Goal: Task Accomplishment & Management: Use online tool/utility

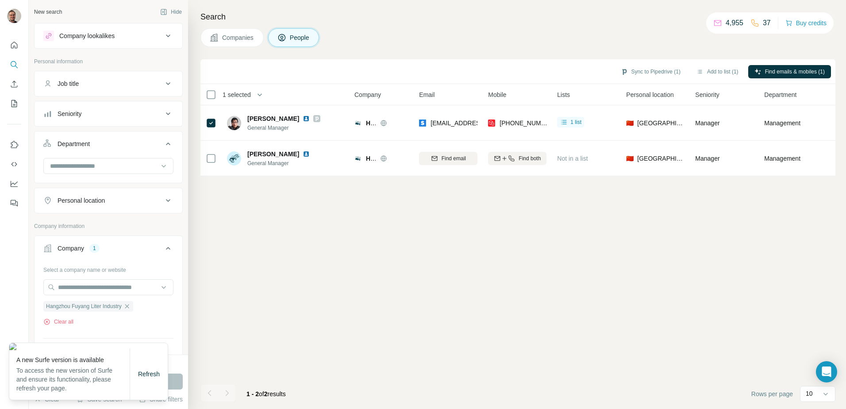
scroll to position [215, 0]
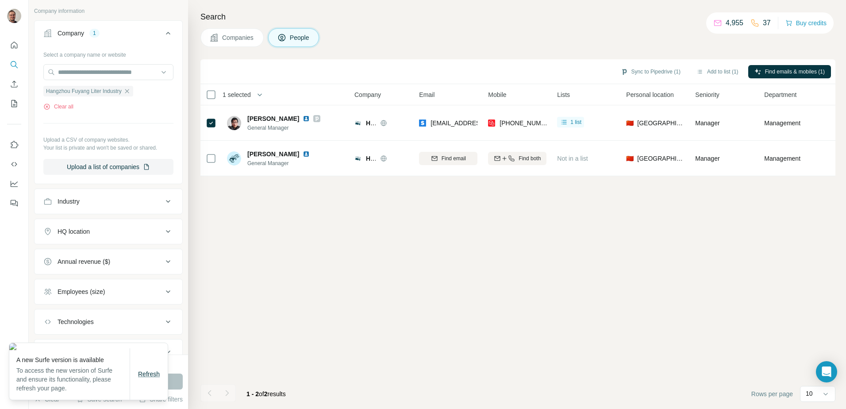
click at [148, 377] on span "Refresh" at bounding box center [149, 373] width 22 height 7
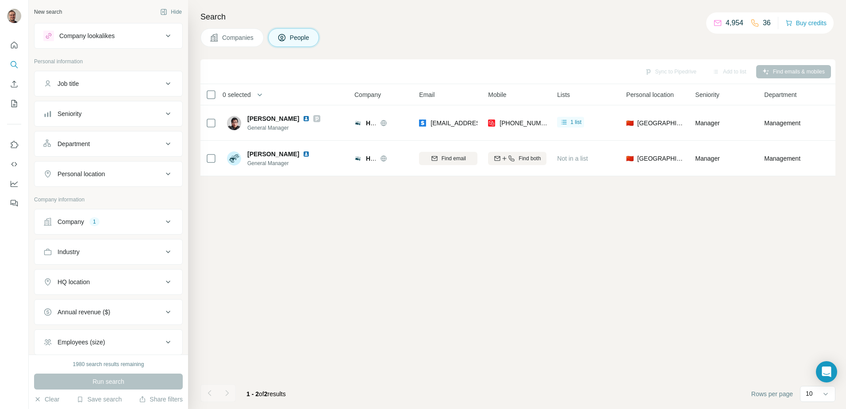
click at [163, 220] on icon at bounding box center [168, 221] width 11 height 11
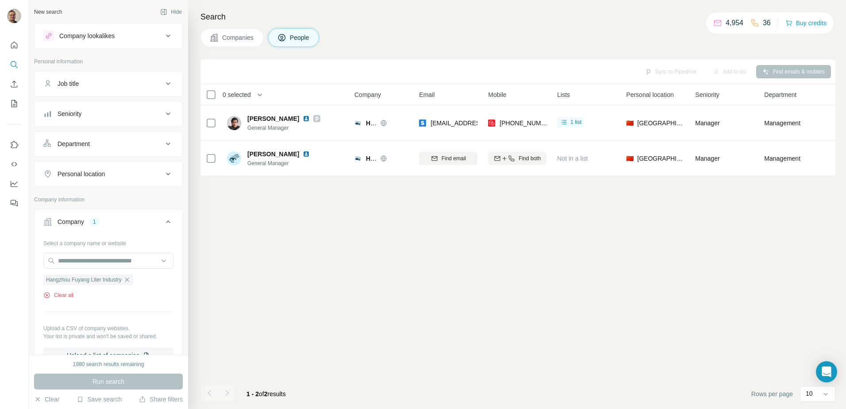
click at [71, 294] on button "Clear all" at bounding box center [58, 295] width 30 height 8
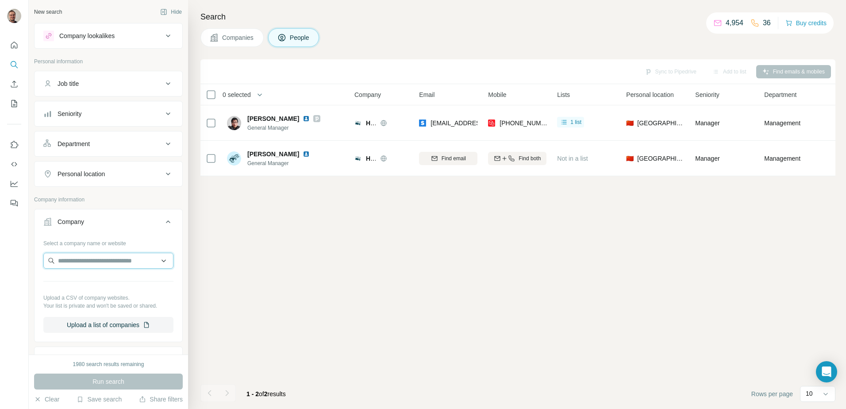
click at [82, 260] on input "text" at bounding box center [108, 261] width 130 height 16
type input "**********"
click at [94, 288] on p "nijhuisindustries.com" at bounding box center [92, 289] width 47 height 8
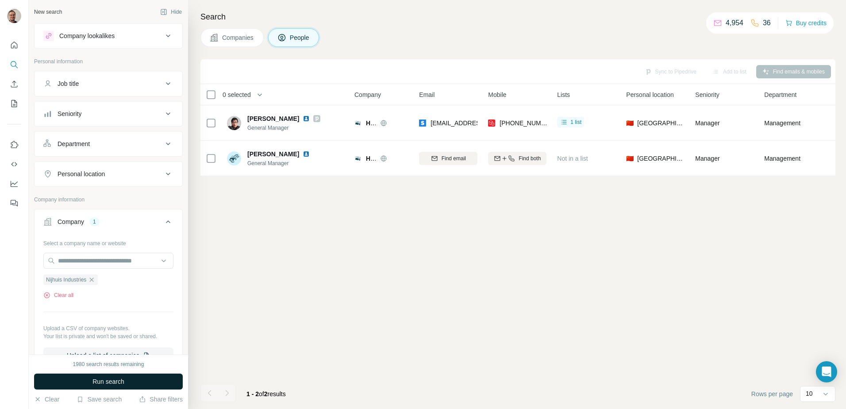
click at [152, 376] on button "Run search" at bounding box center [108, 381] width 149 height 16
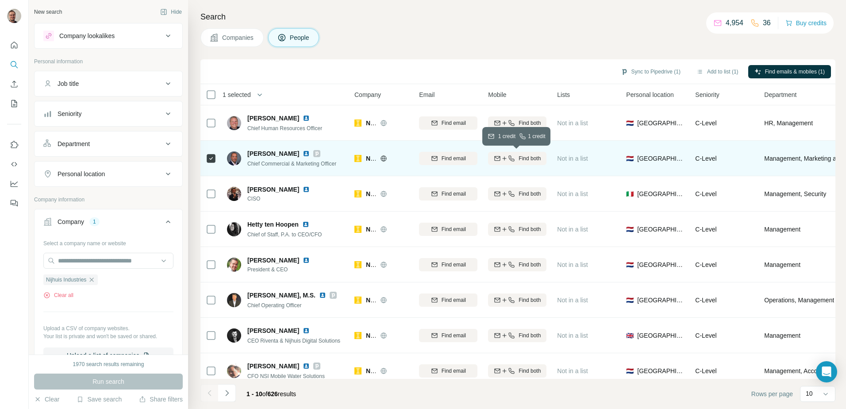
click at [531, 158] on span "Find both" at bounding box center [530, 158] width 22 height 8
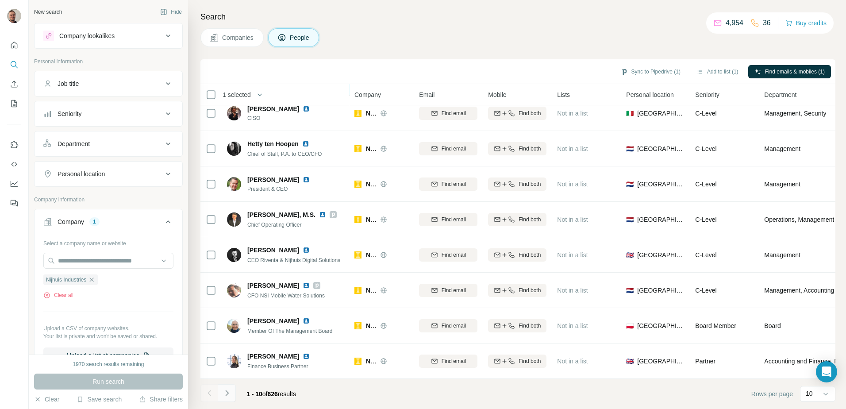
click at [228, 393] on icon "Navigate to next page" at bounding box center [226, 393] width 3 height 6
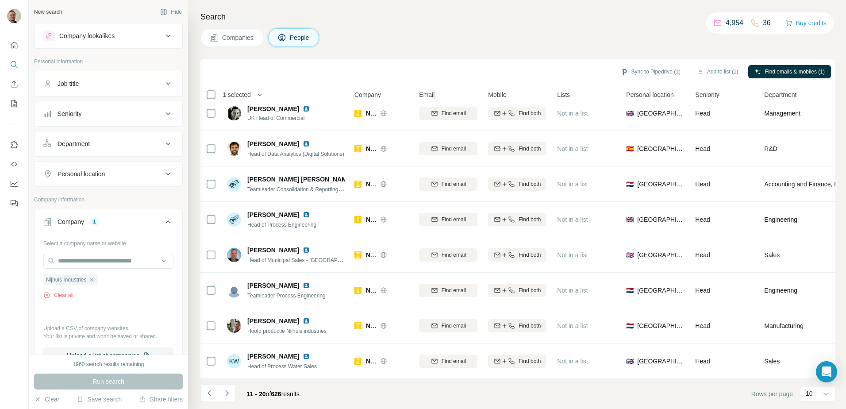
scroll to position [0, 0]
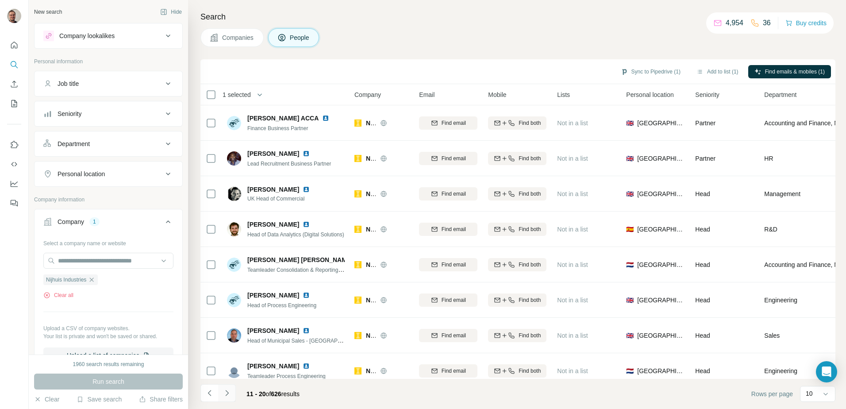
click at [230, 392] on icon "Navigate to next page" at bounding box center [227, 392] width 9 height 9
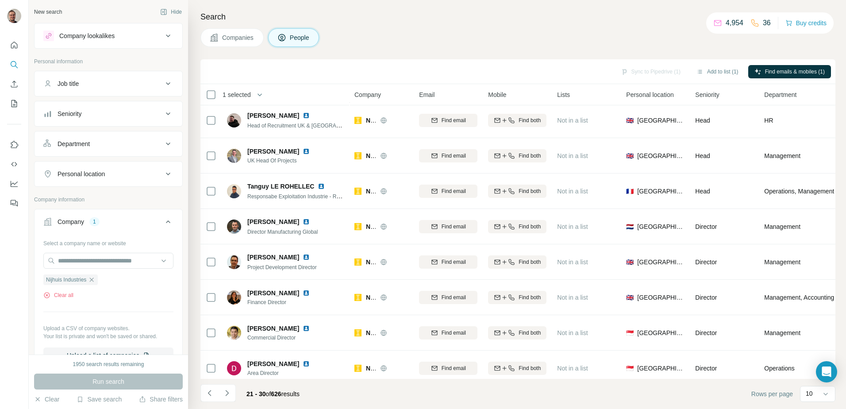
scroll to position [85, 0]
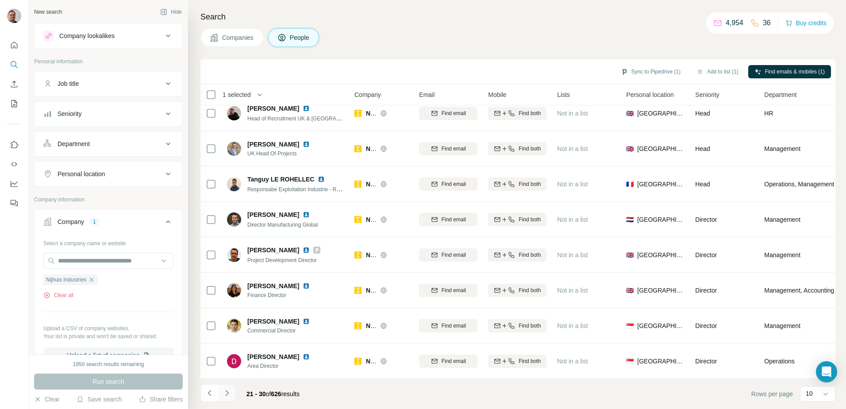
click at [223, 395] on icon "Navigate to next page" at bounding box center [227, 392] width 9 height 9
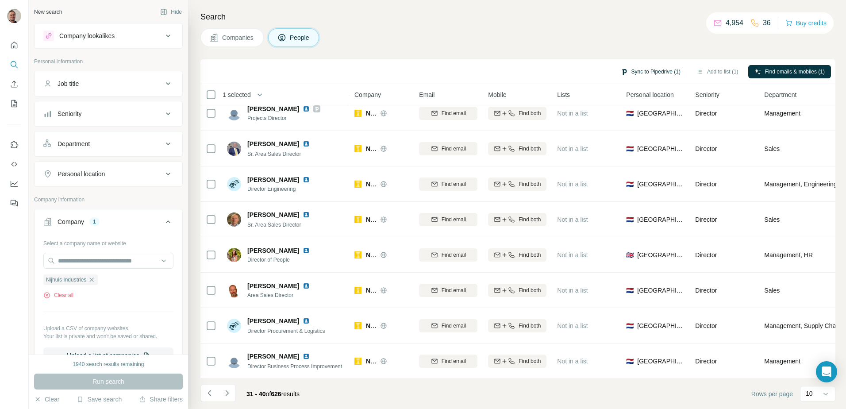
click at [664, 69] on button "Sync to Pipedrive (1)" at bounding box center [651, 71] width 72 height 13
click at [634, 140] on button "Sync to Pipedrive" at bounding box center [629, 137] width 98 height 18
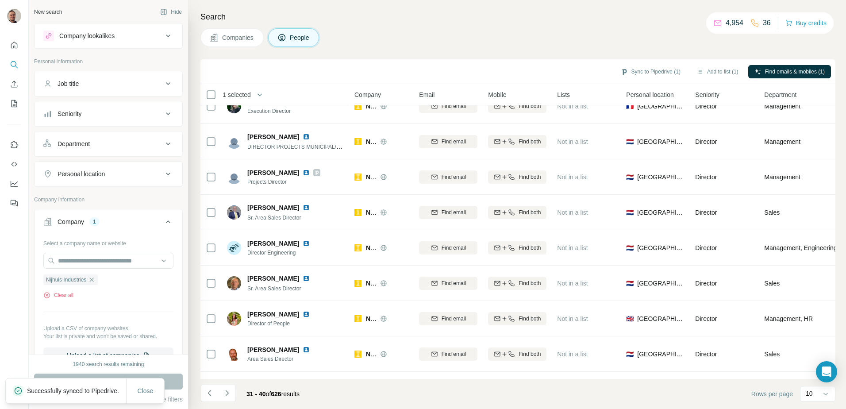
scroll to position [0, 0]
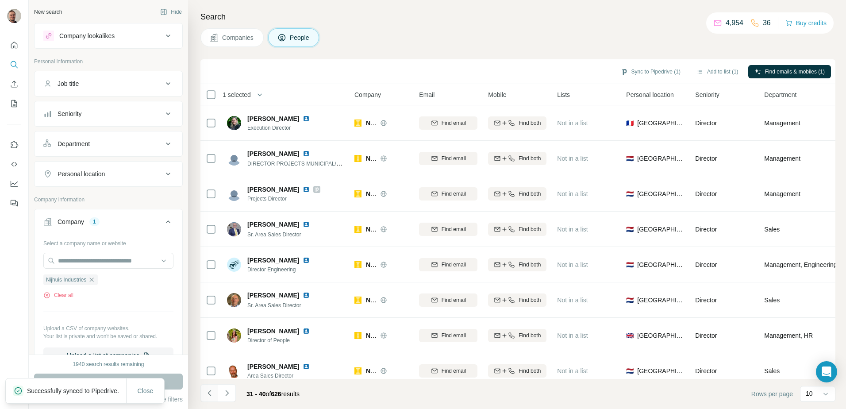
click at [207, 396] on icon "Navigate to previous page" at bounding box center [209, 392] width 9 height 9
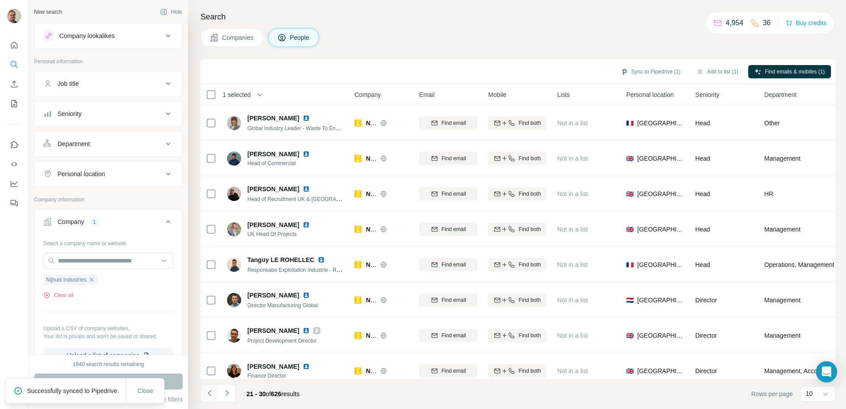
click at [207, 396] on icon "Navigate to previous page" at bounding box center [209, 392] width 9 height 9
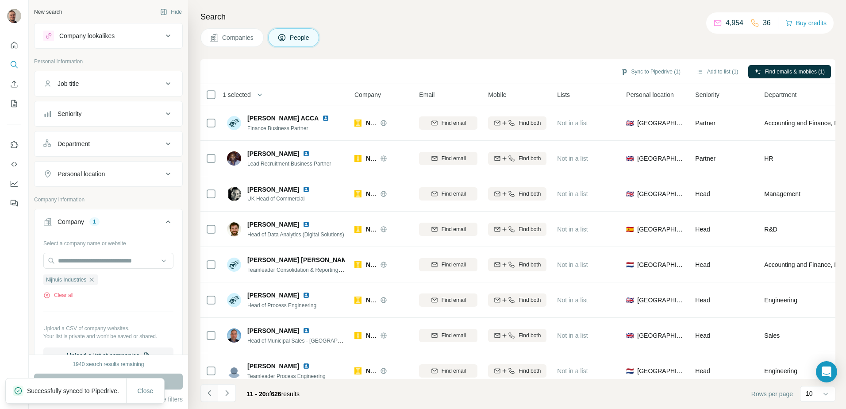
click at [207, 396] on icon "Navigate to previous page" at bounding box center [209, 392] width 9 height 9
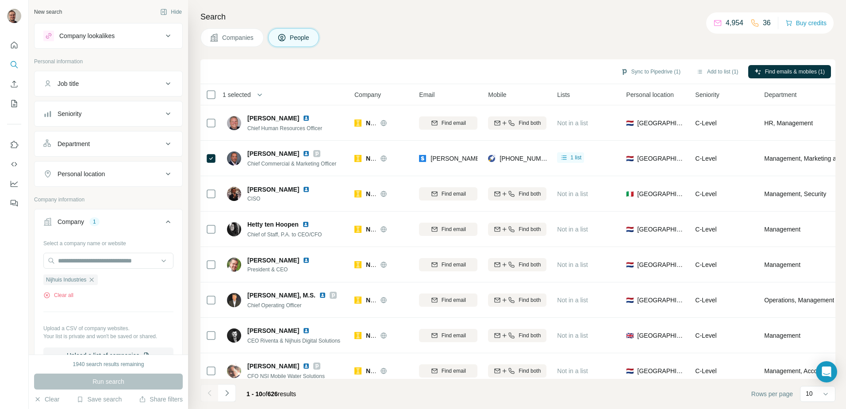
click at [116, 146] on div "Department" at bounding box center [102, 143] width 119 height 9
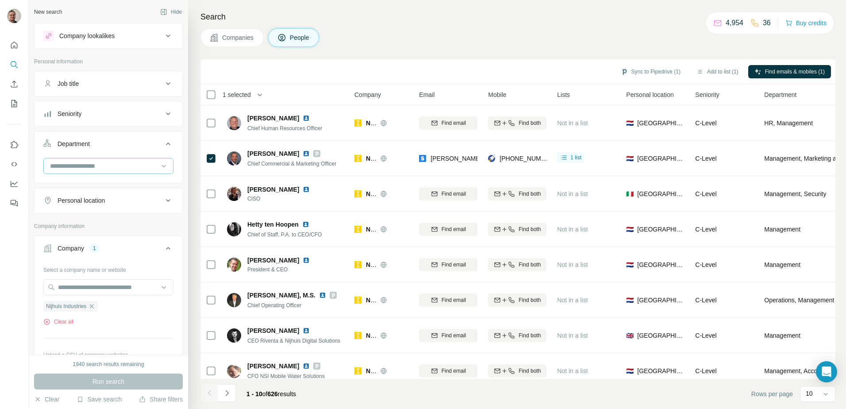
click at [90, 170] on input at bounding box center [103, 166] width 109 height 10
type input "*********"
click at [92, 179] on div "Marketing and Advertising" at bounding box center [105, 186] width 119 height 16
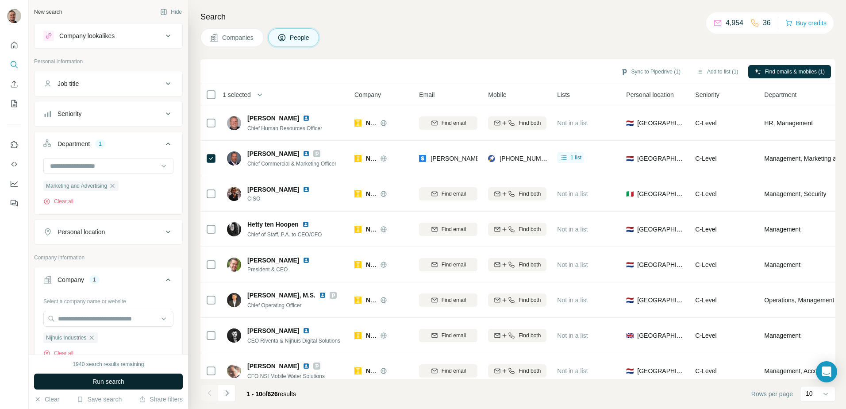
click at [123, 387] on button "Run search" at bounding box center [108, 381] width 149 height 16
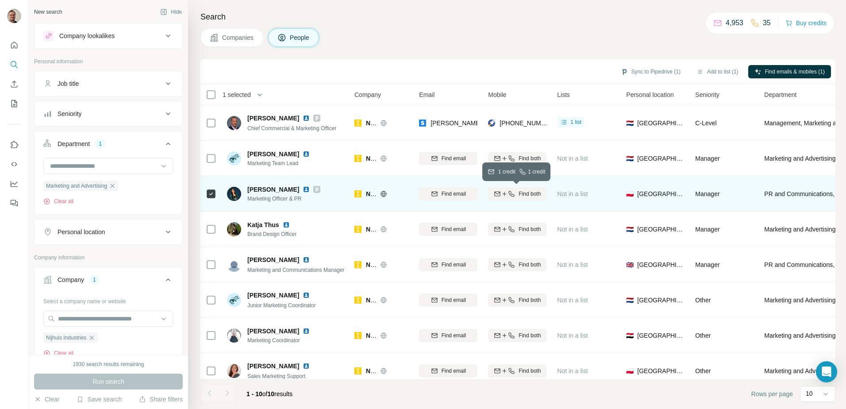
click at [535, 199] on button "Find both" at bounding box center [517, 193] width 58 height 13
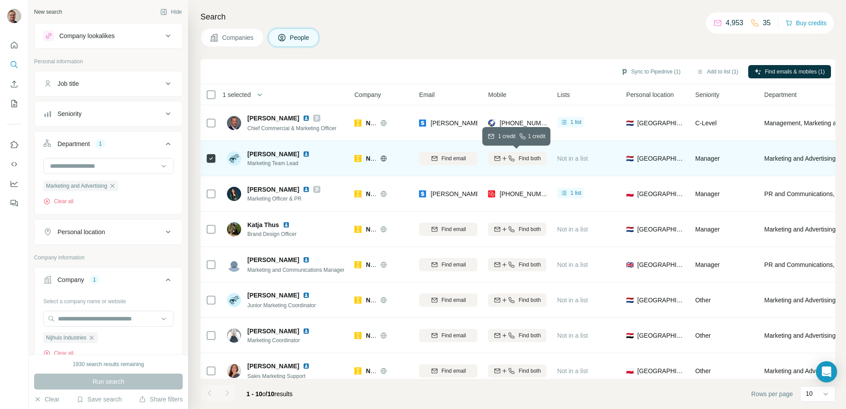
click at [530, 161] on span "Find both" at bounding box center [530, 158] width 22 height 8
click at [647, 73] on button "Sync to Pipedrive (3)" at bounding box center [651, 71] width 72 height 13
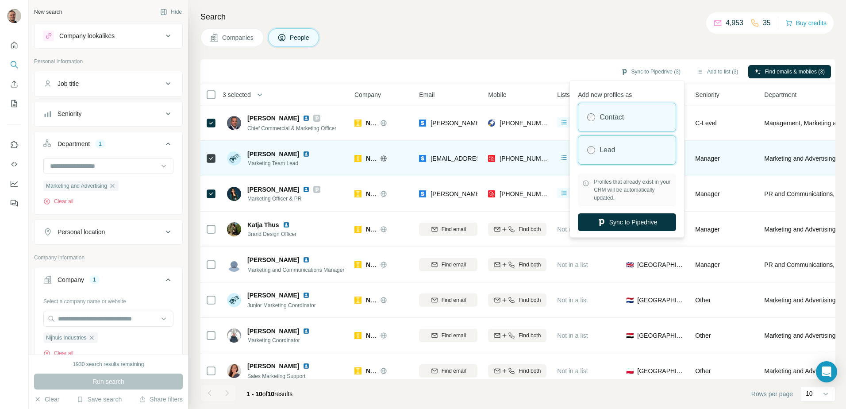
click at [622, 151] on div "Lead" at bounding box center [626, 150] width 97 height 28
click at [623, 121] on label "Contact" at bounding box center [611, 117] width 24 height 11
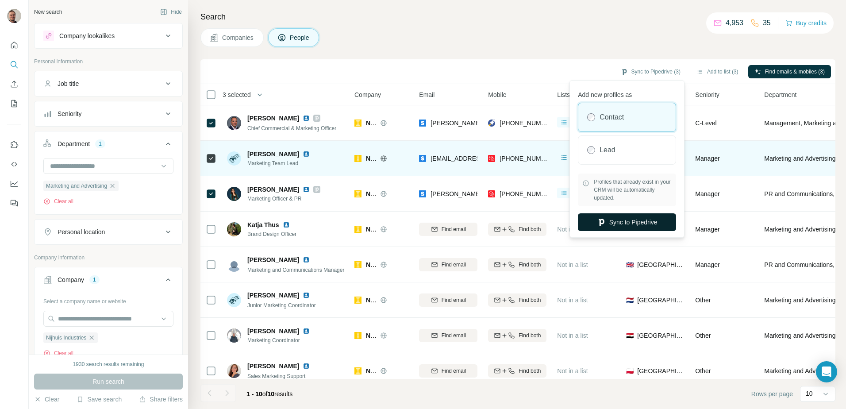
click at [630, 224] on button "Sync to Pipedrive" at bounding box center [627, 222] width 98 height 18
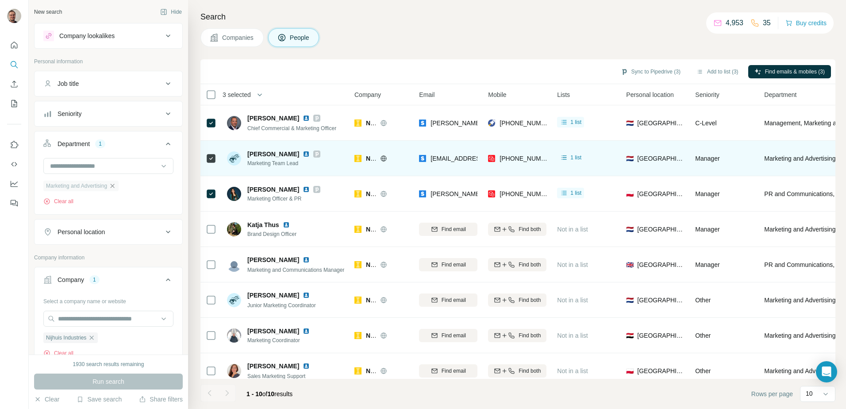
click at [116, 183] on icon "button" at bounding box center [112, 185] width 7 height 7
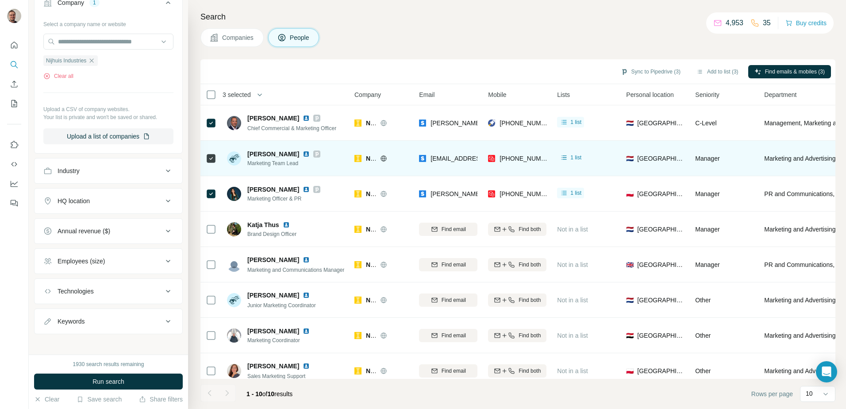
scroll to position [250, 0]
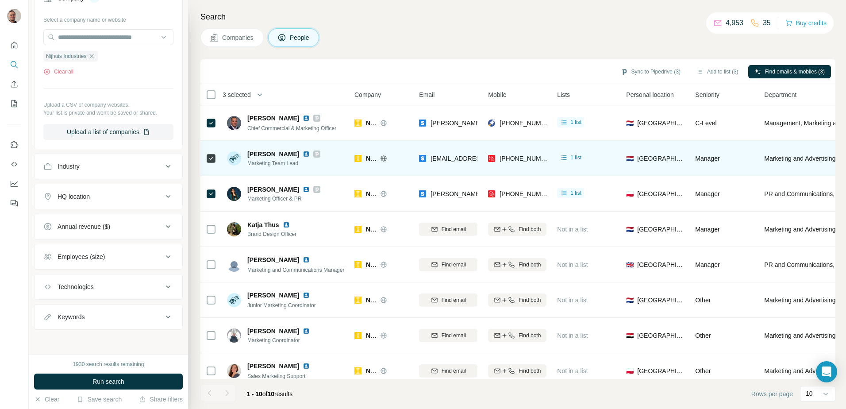
click at [163, 315] on icon at bounding box center [168, 316] width 11 height 11
click at [109, 340] on input "text" at bounding box center [99, 338] width 112 height 16
type input "**********"
click at [119, 380] on span "Run search" at bounding box center [108, 381] width 32 height 9
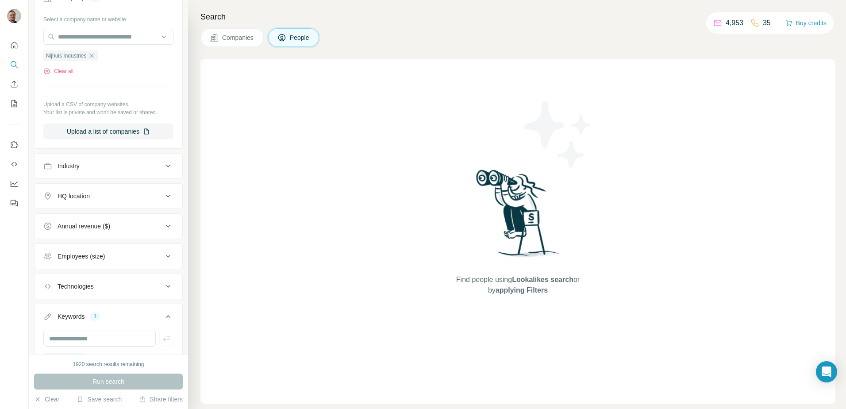
scroll to position [309, 0]
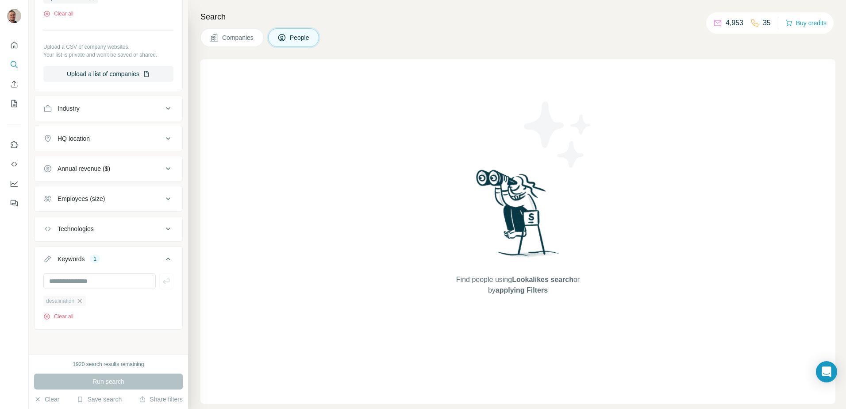
click at [82, 301] on icon "button" at bounding box center [79, 300] width 7 height 7
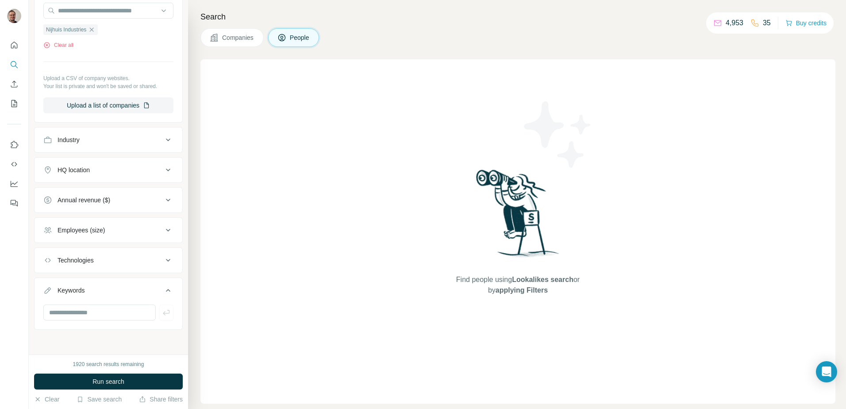
click at [82, 301] on button "Keywords" at bounding box center [109, 292] width 148 height 25
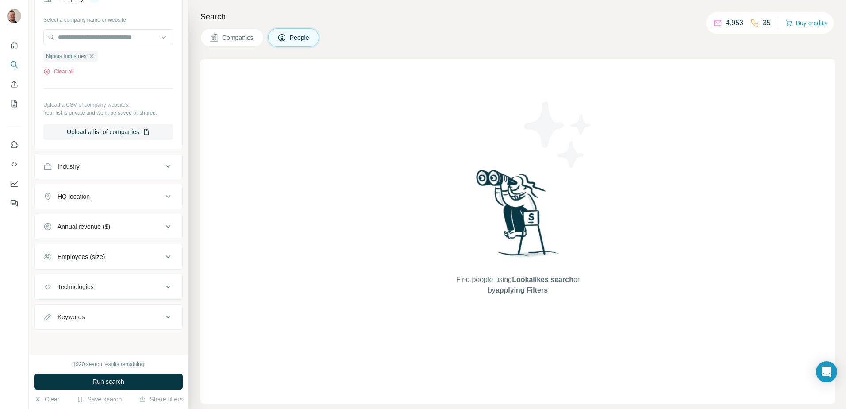
click at [92, 317] on div "Keywords" at bounding box center [102, 316] width 119 height 9
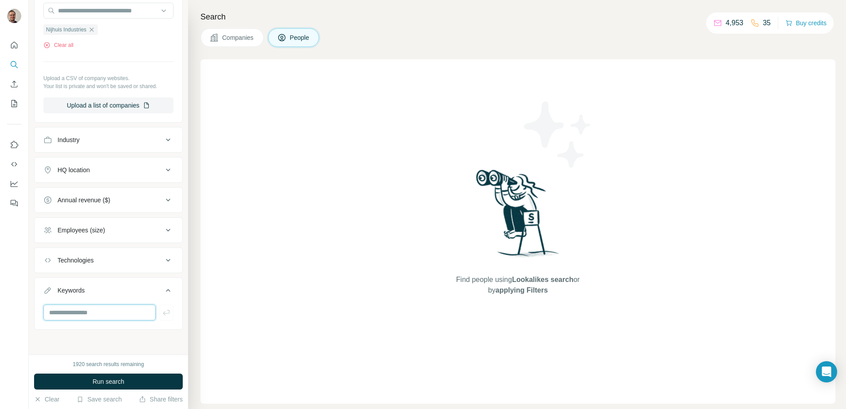
click at [88, 312] on input "text" at bounding box center [99, 312] width 112 height 16
type input "******"
click at [91, 380] on button "Run search" at bounding box center [108, 381] width 149 height 16
click at [70, 333] on icon "button" at bounding box center [66, 331] width 7 height 7
click at [82, 313] on input "text" at bounding box center [99, 312] width 112 height 16
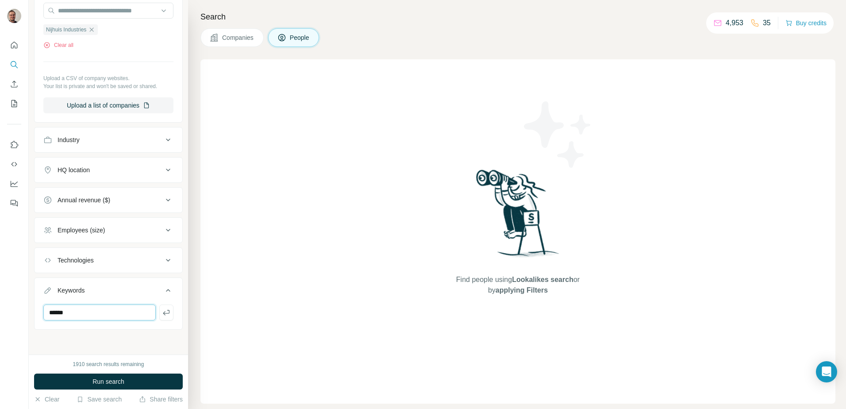
type input "******"
click at [82, 313] on input "text" at bounding box center [99, 312] width 112 height 16
type input "*****"
click at [66, 334] on icon "button" at bounding box center [67, 331] width 7 height 7
click at [81, 381] on button "Run search" at bounding box center [108, 381] width 149 height 16
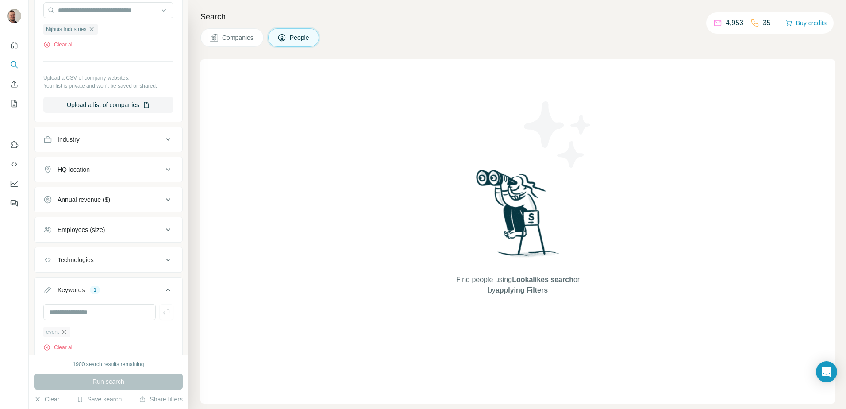
click at [66, 334] on icon "button" at bounding box center [64, 332] width 4 height 4
